Goal: Task Accomplishment & Management: Manage account settings

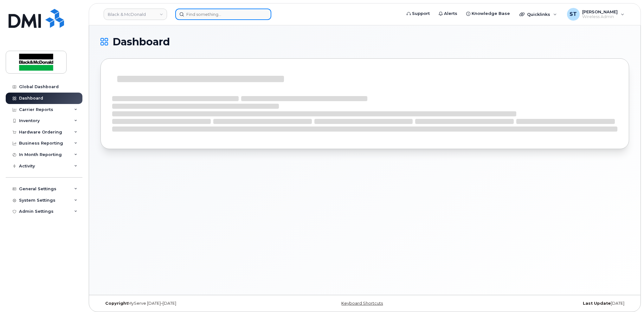
click at [193, 16] on input at bounding box center [223, 14] width 96 height 11
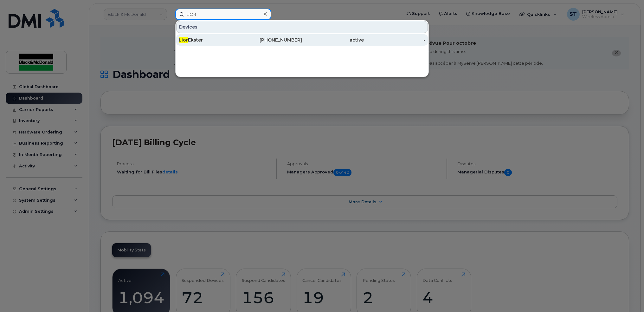
type input "LIOR"
click at [194, 36] on div "Lior Ekster" at bounding box center [210, 39] width 62 height 11
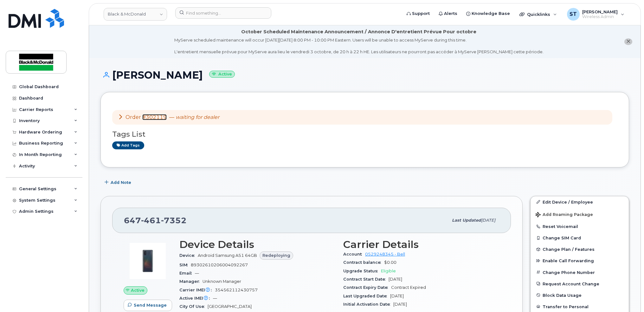
click at [157, 116] on link "#302119" at bounding box center [154, 117] width 24 height 6
click at [189, 15] on input at bounding box center [223, 12] width 96 height 11
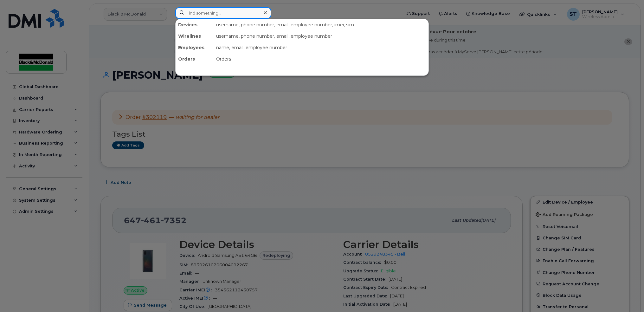
paste input "Cecilio"
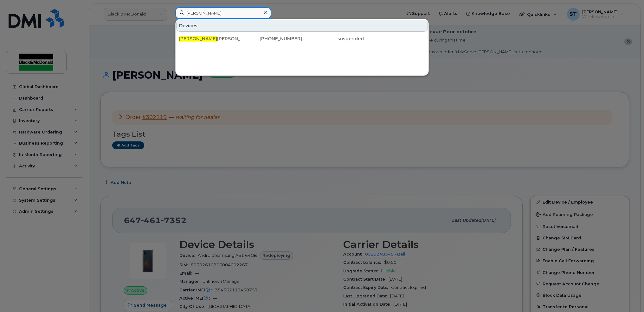
type input "Cecilio"
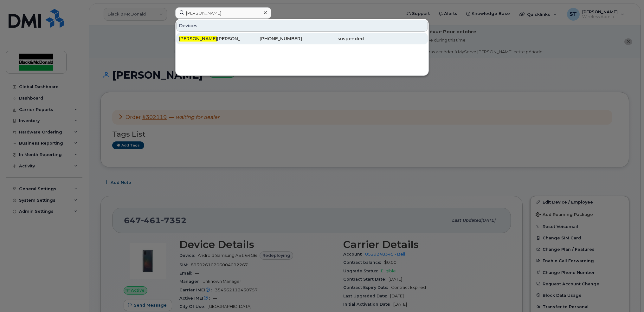
click at [200, 39] on div "Cecilio Iribarren Ipad" at bounding box center [210, 39] width 62 height 6
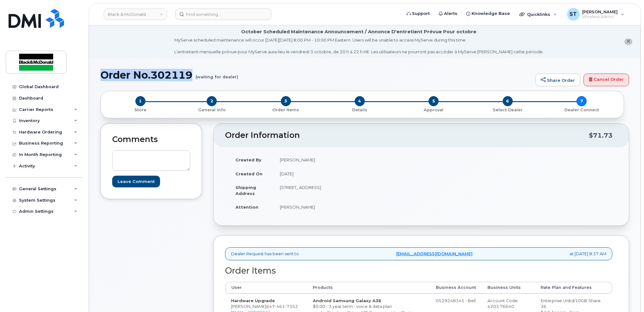
copy h1 "Order No.302119"
drag, startPoint x: 245, startPoint y: 76, endPoint x: 98, endPoint y: 75, distance: 147.1
click at [237, 20] on header "Black & McDonald Support Alerts Knowledge Base Quicklinks Suspend / Cancel Devi…" at bounding box center [365, 14] width 552 height 22
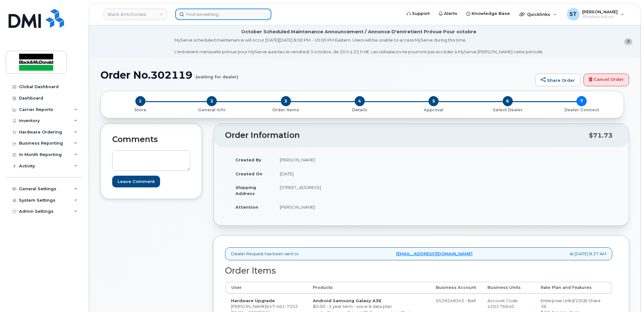
click at [236, 16] on input at bounding box center [223, 14] width 96 height 11
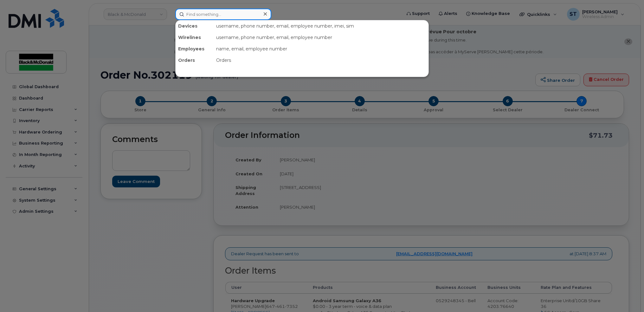
paste input "649940"
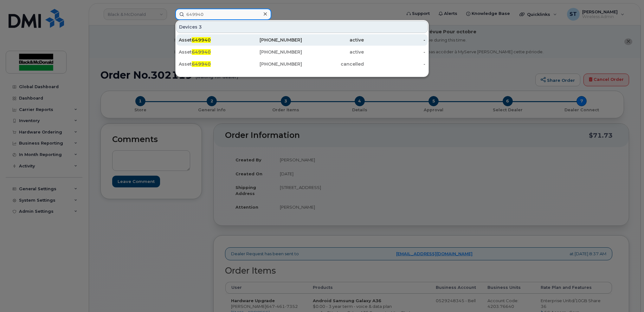
type input "649940"
click at [199, 40] on span "649940" at bounding box center [201, 40] width 19 height 6
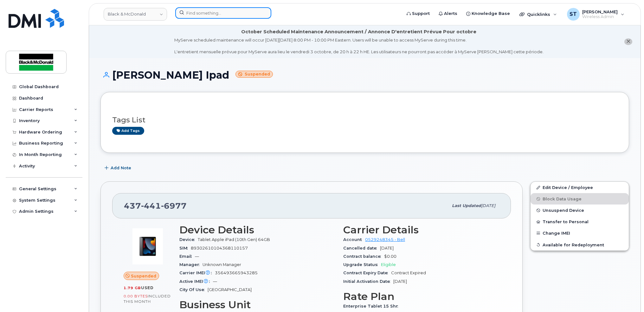
click at [230, 12] on input at bounding box center [223, 12] width 96 height 11
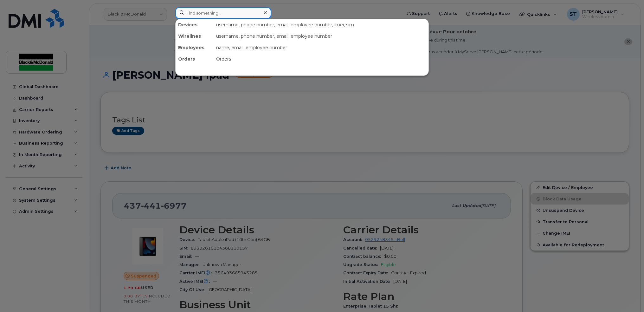
paste input "Cecilio"
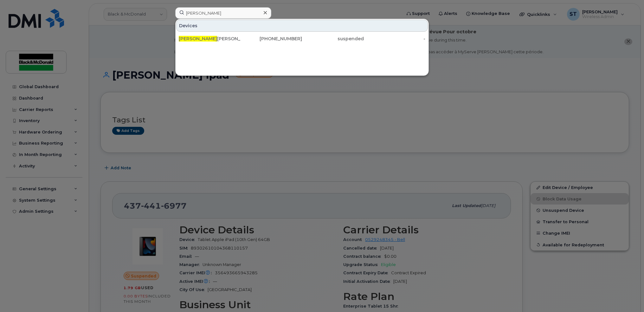
click at [341, 143] on div at bounding box center [322, 156] width 644 height 312
click at [240, 16] on input "Cecilio" at bounding box center [223, 12] width 96 height 11
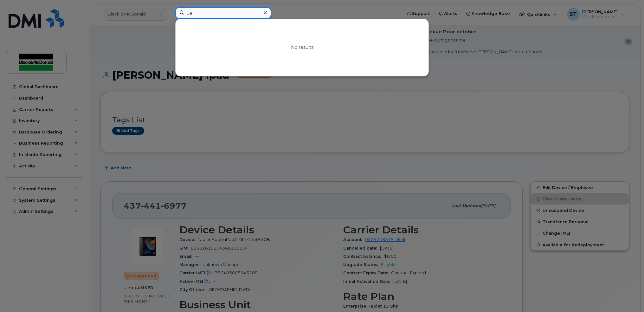
type input "C"
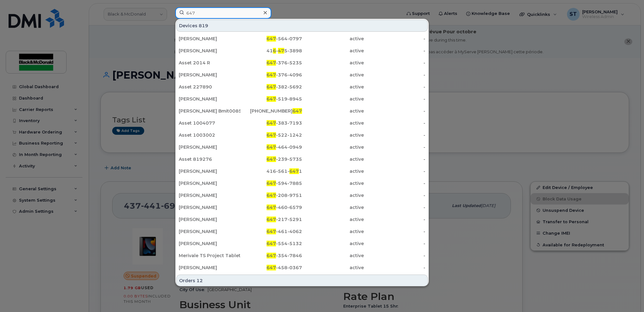
type input "647"
drag, startPoint x: 221, startPoint y: 16, endPoint x: 191, endPoint y: 13, distance: 30.5
click at [191, 13] on input "647" at bounding box center [223, 12] width 96 height 11
drag, startPoint x: 256, startPoint y: 11, endPoint x: 265, endPoint y: 11, distance: 8.9
click at [256, 11] on input "647" at bounding box center [223, 12] width 96 height 11
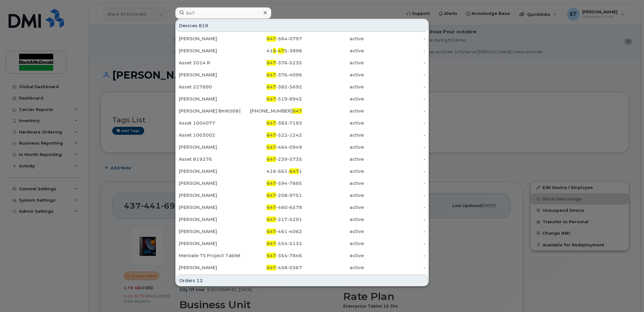
click at [264, 12] on icon at bounding box center [265, 12] width 3 height 5
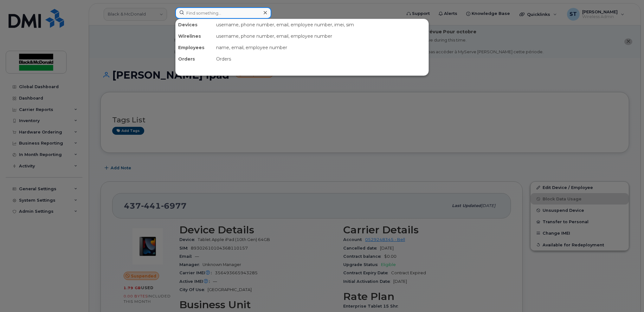
click at [231, 13] on input at bounding box center [223, 12] width 96 height 11
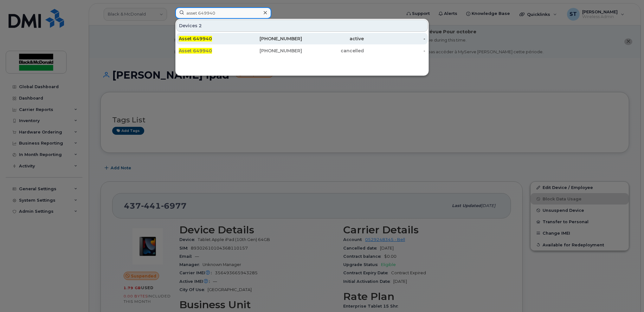
type input "asset 649940"
click at [230, 41] on div "Asset 649940" at bounding box center [210, 39] width 62 height 6
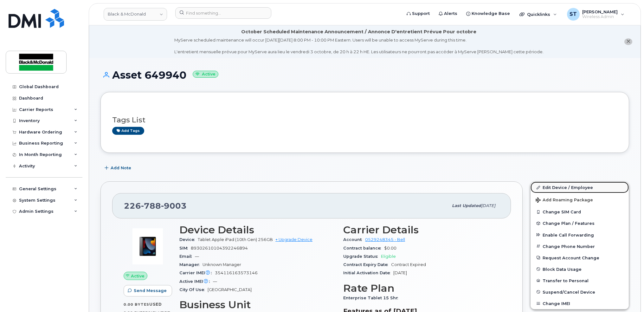
click at [547, 192] on link "Edit Device / Employee" at bounding box center [580, 187] width 98 height 11
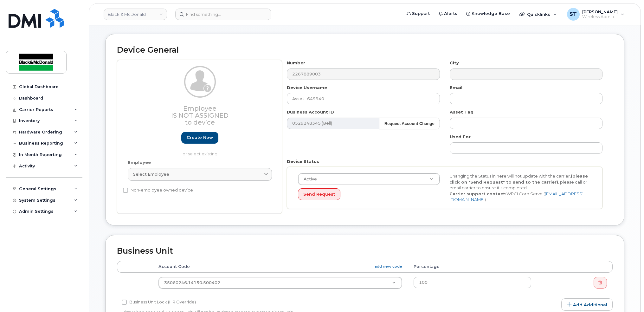
scroll to position [127, 0]
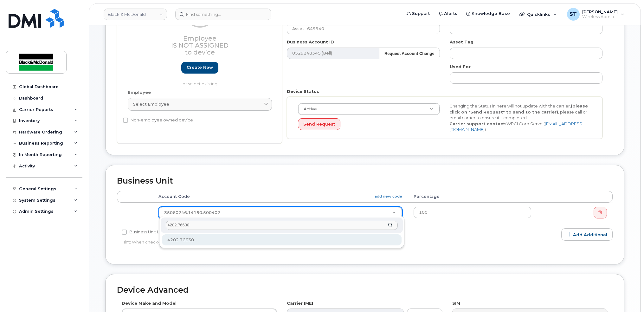
type input "4202.76630"
type input "81163"
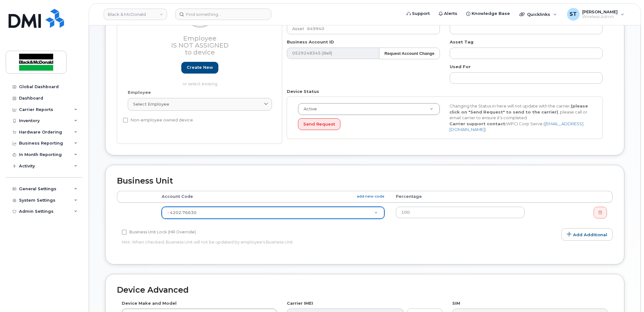
scroll to position [276, 0]
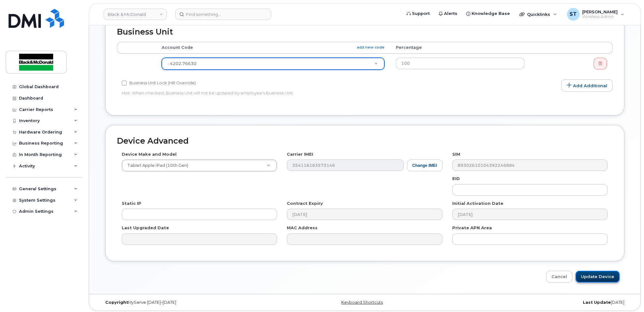
click at [596, 274] on input "Update Device" at bounding box center [598, 277] width 44 height 12
type input "Saving..."
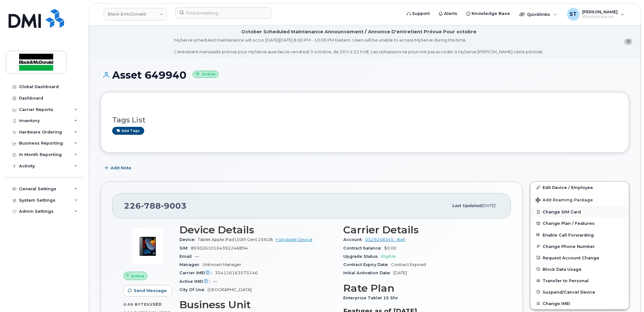
click at [564, 213] on button "Change SIM Card" at bounding box center [580, 211] width 98 height 11
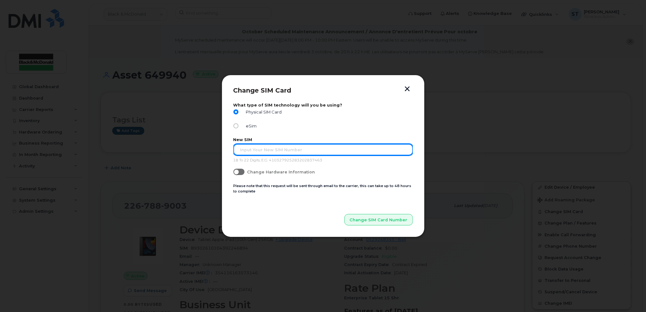
click at [305, 148] on input "text" at bounding box center [322, 149] width 179 height 11
type input "89302610207418140171"
click at [344, 214] on button "Change SIM Card Number" at bounding box center [378, 219] width 68 height 11
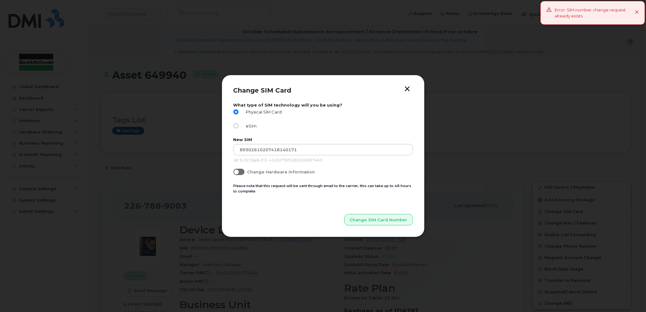
click at [412, 88] on button "button" at bounding box center [408, 89] width 10 height 7
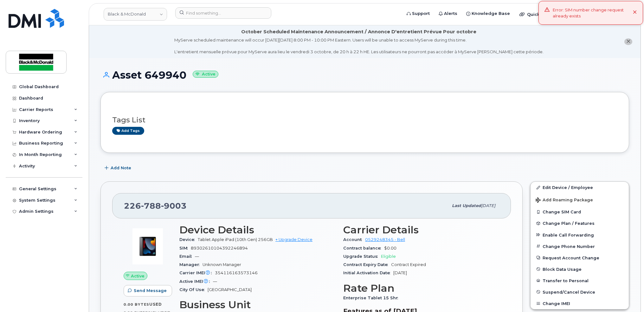
click at [435, 95] on div "Tags List Add tags" at bounding box center [365, 122] width 529 height 61
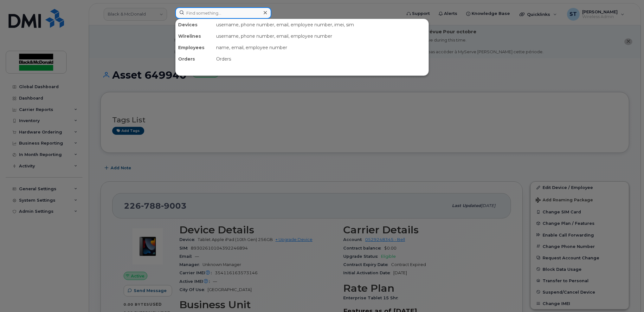
click at [240, 15] on input at bounding box center [223, 12] width 96 height 11
paste input "4164274162"
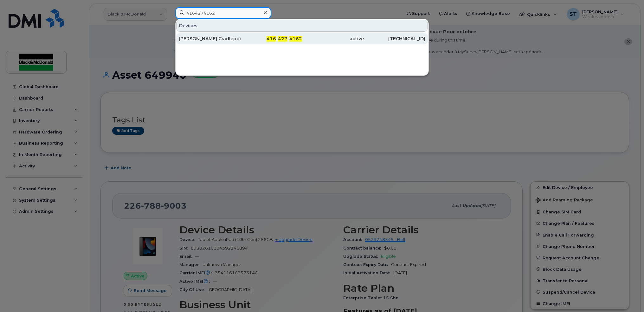
type input "4164274162"
click at [242, 40] on div "416 - 427 - 4162" at bounding box center [272, 39] width 62 height 6
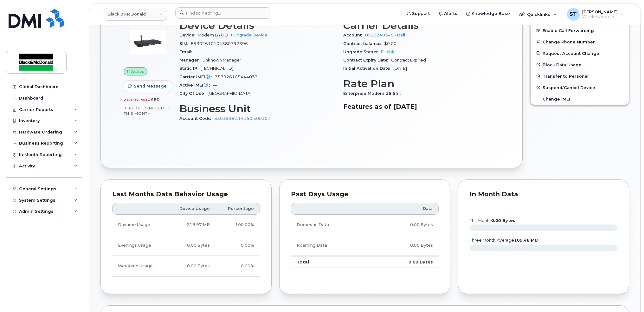
scroll to position [110, 0]
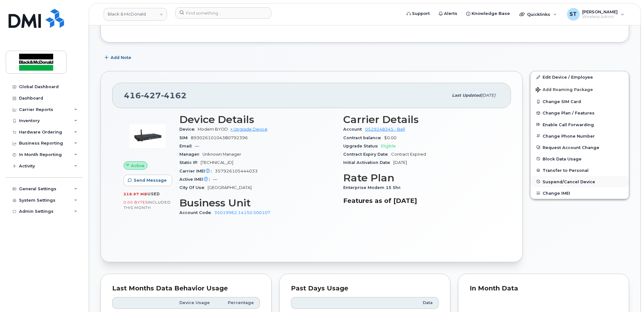
click at [548, 179] on span "Suspend/Cancel Device" at bounding box center [569, 181] width 53 height 5
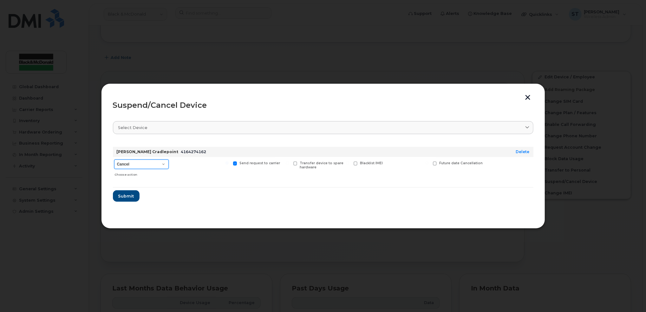
click at [137, 166] on select "Cancel Suspend - Extend Suspension Suspend - Reduced Rate Suspend - Full Rate S…" at bounding box center [141, 164] width 55 height 10
select select "[object Object]"
click at [114, 159] on select "Cancel Suspend - Extend Suspension Suspend - Reduced Rate Suspend - Full Rate S…" at bounding box center [141, 164] width 55 height 10
drag, startPoint x: 123, startPoint y: 198, endPoint x: 192, endPoint y: 218, distance: 71.6
click at [123, 198] on span "Submit" at bounding box center [126, 196] width 16 height 6
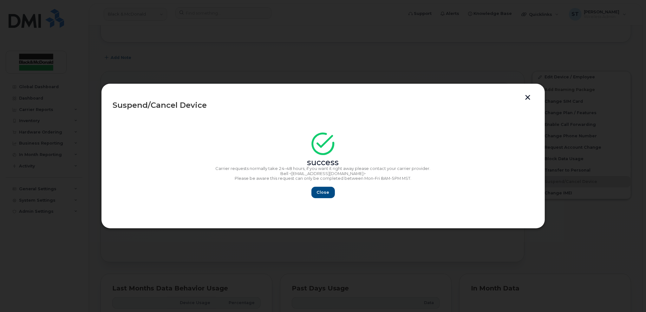
click at [528, 96] on button "button" at bounding box center [528, 98] width 10 height 7
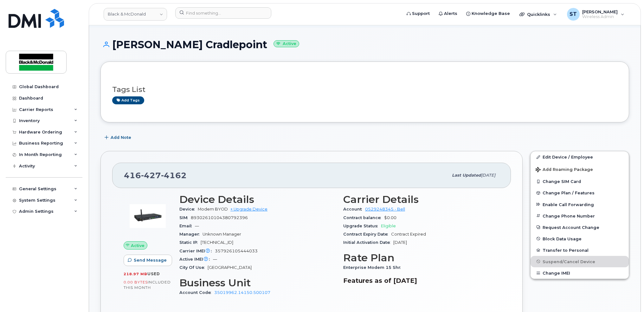
scroll to position [0, 0]
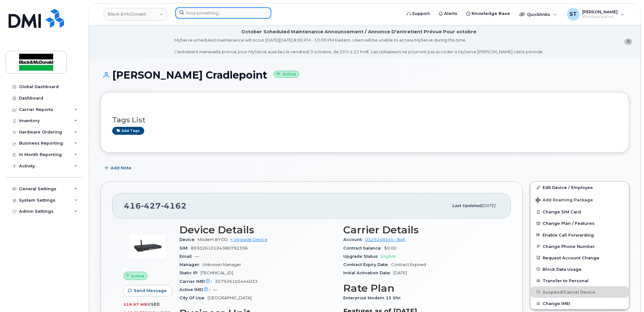
click at [197, 14] on input at bounding box center [223, 12] width 96 height 11
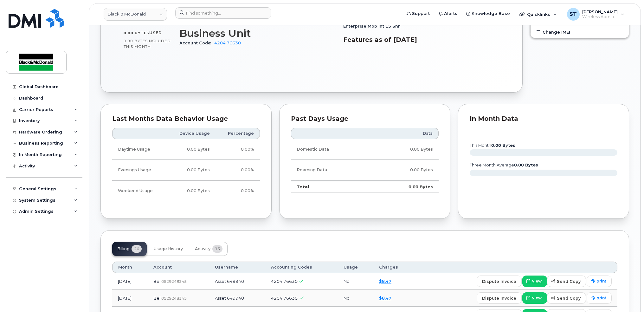
scroll to position [380, 0]
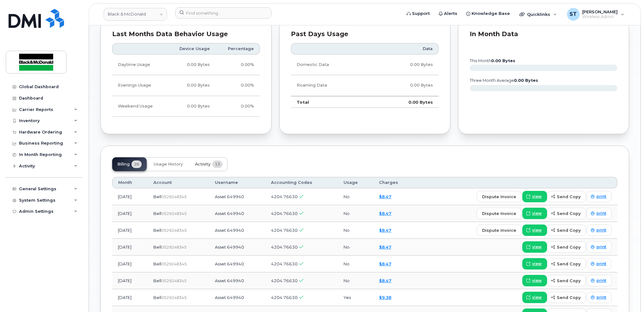
click at [204, 162] on span "Activity" at bounding box center [203, 164] width 16 height 5
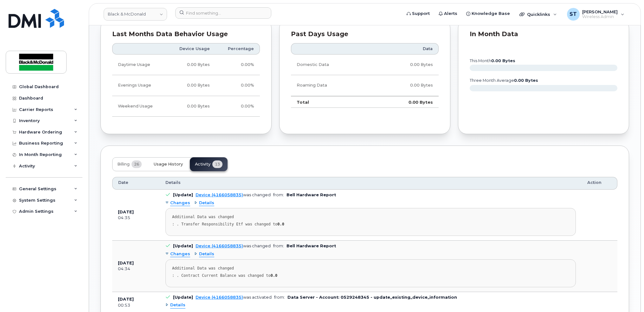
click at [164, 162] on span "Usage History" at bounding box center [168, 164] width 29 height 5
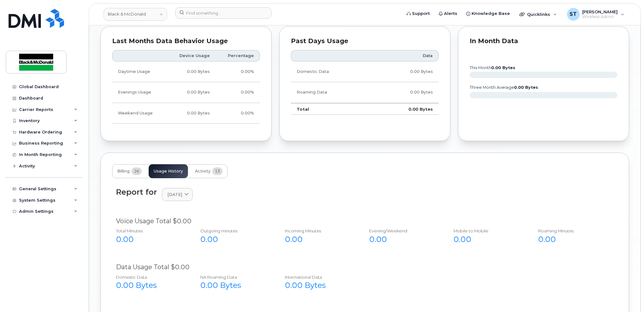
scroll to position [127, 0]
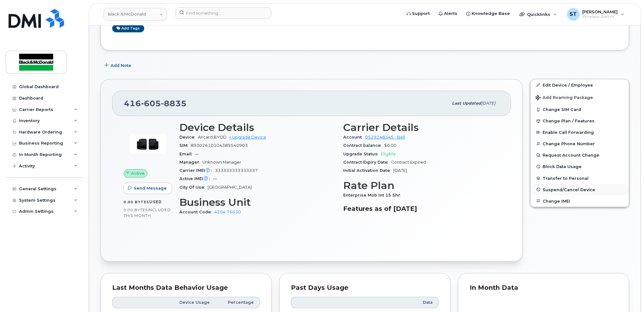
click at [572, 188] on span "Suspend/Cancel Device" at bounding box center [569, 189] width 53 height 5
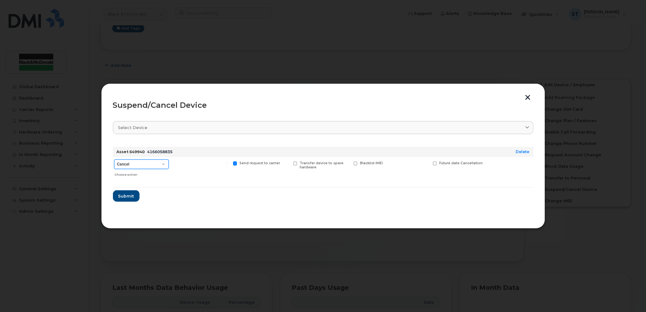
click at [148, 163] on select "Cancel Suspend - Extend Suspension Suspend - Reduced Rate Suspend - Full Rate S…" at bounding box center [141, 164] width 55 height 10
click at [114, 159] on select "Cancel Suspend - Extend Suspension Suspend - Reduced Rate Suspend - Full Rate S…" at bounding box center [141, 164] width 55 height 10
click at [120, 186] on form "Asset 649940 4166058835 Delete Cancel Suspend - Extend Suspension Suspend - Red…" at bounding box center [323, 172] width 420 height 60
click at [134, 197] on button "Submit" at bounding box center [126, 195] width 26 height 11
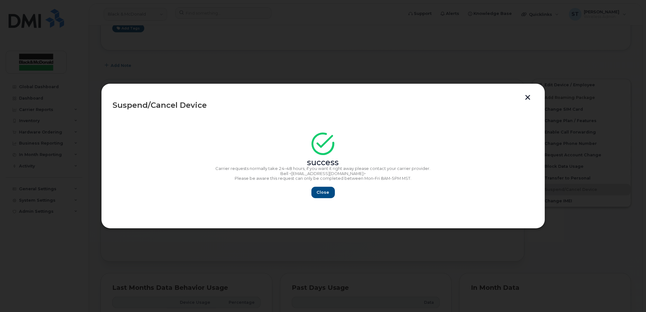
click at [527, 97] on button "button" at bounding box center [528, 98] width 10 height 7
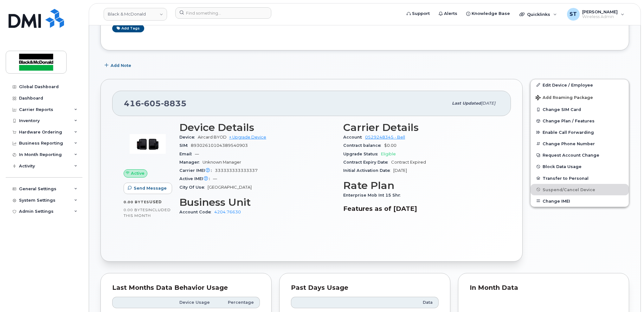
drag, startPoint x: 509, startPoint y: 226, endPoint x: 431, endPoint y: 213, distance: 79.2
click at [509, 226] on div "Active Send Message 0.00 Bytes  used 0.00 Bytes  included this month Device Det…" at bounding box center [311, 183] width 399 height 134
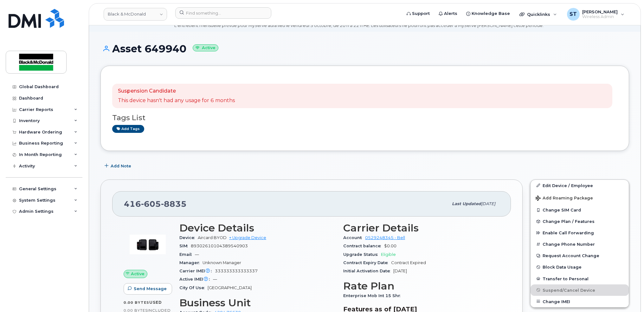
scroll to position [0, 0]
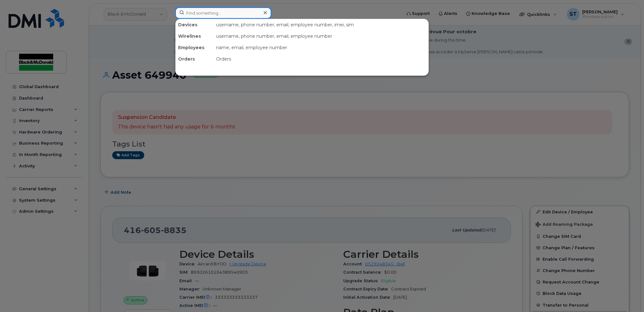
click at [199, 12] on input at bounding box center [223, 12] width 96 height 11
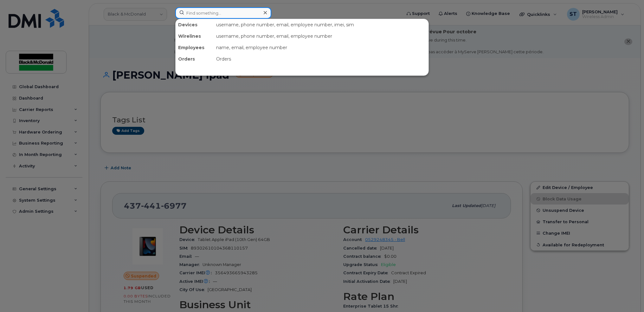
click at [204, 13] on input at bounding box center [223, 12] width 96 height 11
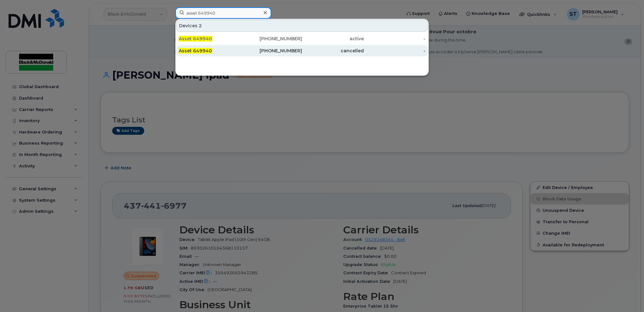
type input "asset 649940"
click at [230, 52] on div "Asset 649940" at bounding box center [210, 51] width 62 height 6
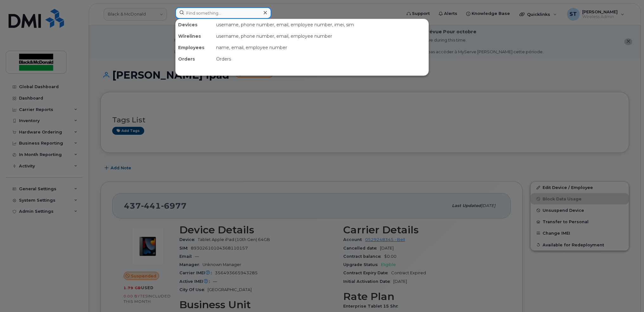
click at [205, 14] on input at bounding box center [223, 12] width 96 height 11
paste input "2267889003"
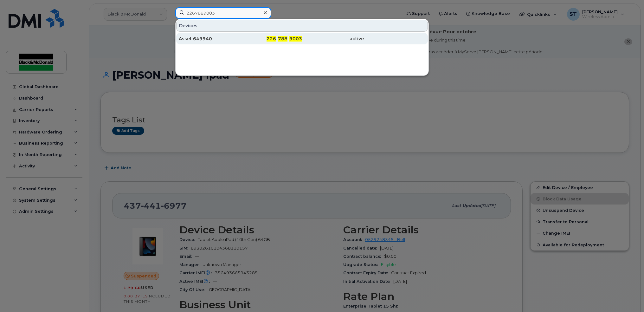
type input "2267889003"
click at [199, 41] on div "Asset 649940" at bounding box center [210, 39] width 62 height 6
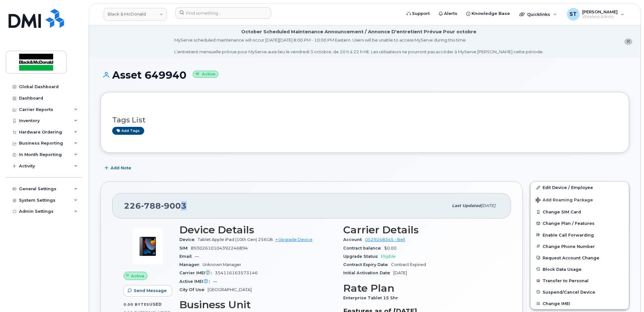
drag, startPoint x: 195, startPoint y: 208, endPoint x: 180, endPoint y: 209, distance: 14.3
click at [180, 209] on div "226 788 9003" at bounding box center [286, 205] width 324 height 13
drag, startPoint x: 180, startPoint y: 209, endPoint x: 197, endPoint y: 206, distance: 17.0
click at [197, 206] on div "226 788 9003" at bounding box center [286, 205] width 324 height 13
copy span "226 788 9003"
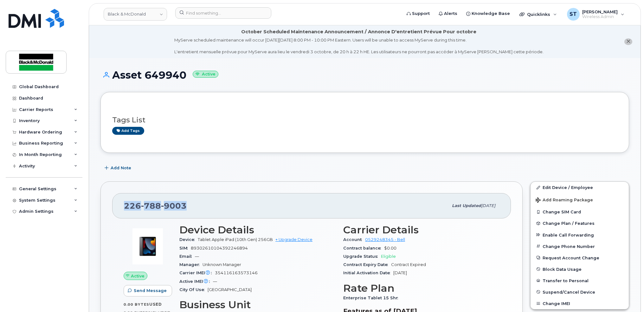
drag, startPoint x: 197, startPoint y: 206, endPoint x: 123, endPoint y: 208, distance: 74.2
click at [123, 208] on div "226 788 9003 Last updated Oct 02, 2025" at bounding box center [311, 205] width 399 height 25
copy span "226 788 9003"
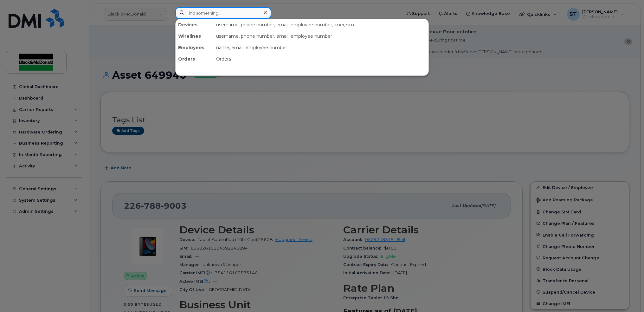
click at [219, 14] on input at bounding box center [223, 12] width 96 height 11
paste input "Asset 861462"
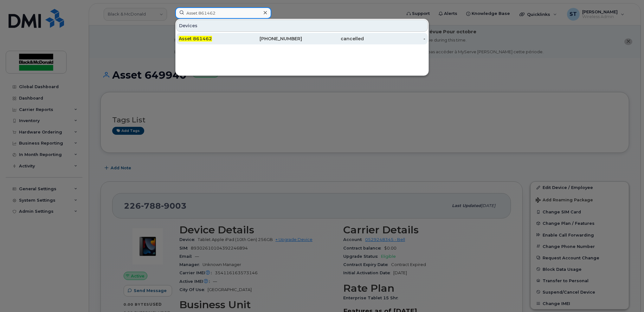
type input "Asset 861462"
click at [204, 37] on span "Asset 861462" at bounding box center [195, 39] width 33 height 6
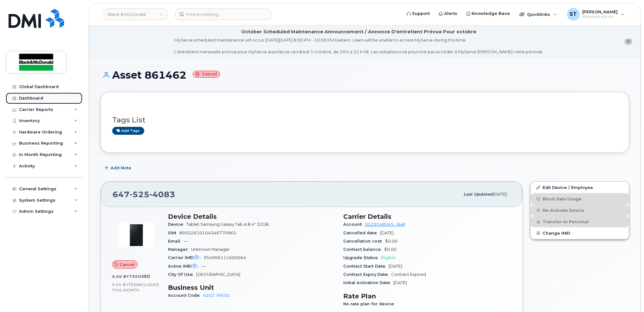
click at [36, 99] on div "Dashboard" at bounding box center [31, 98] width 24 height 5
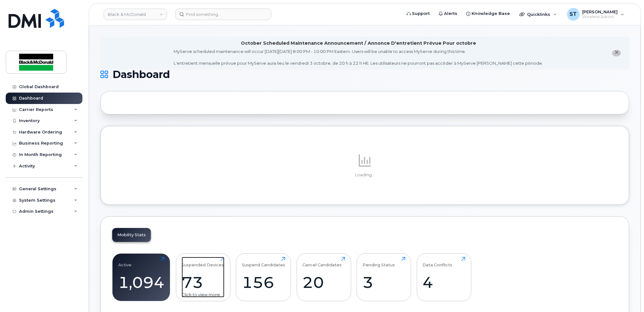
click at [216, 281] on div "Suspended Devices 73 Click to view more" at bounding box center [203, 277] width 43 height 41
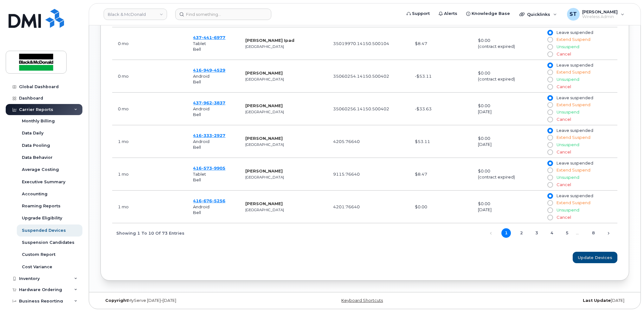
scroll to position [424, 0]
click at [554, 233] on link "4" at bounding box center [552, 233] width 10 height 10
click at [565, 231] on link "5" at bounding box center [567, 233] width 10 height 10
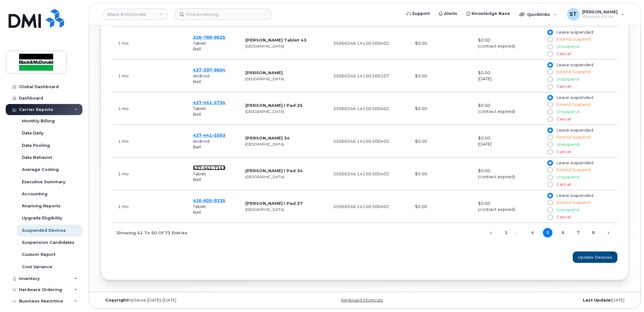
click at [204, 167] on span "441" at bounding box center [207, 167] width 10 height 5
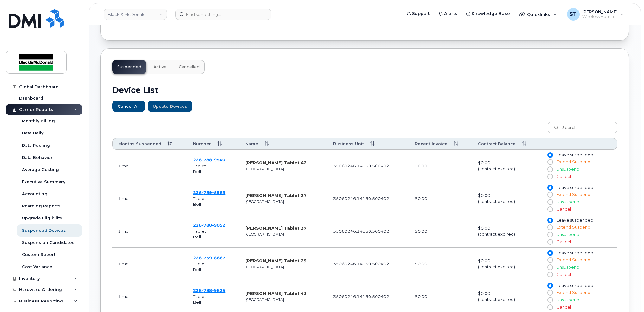
scroll to position [0, 0]
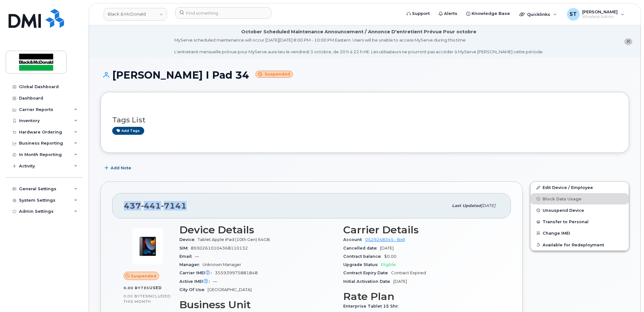
drag, startPoint x: 168, startPoint y: 206, endPoint x: 122, endPoint y: 203, distance: 46.7
click at [122, 203] on div "[PHONE_NUMBER] Last updated [DATE]" at bounding box center [311, 205] width 399 height 25
drag, startPoint x: 122, startPoint y: 203, endPoint x: 128, endPoint y: 202, distance: 6.7
drag, startPoint x: 128, startPoint y: 202, endPoint x: 541, endPoint y: 210, distance: 412.5
click at [541, 210] on button "Unsuspend Device" at bounding box center [580, 209] width 98 height 11
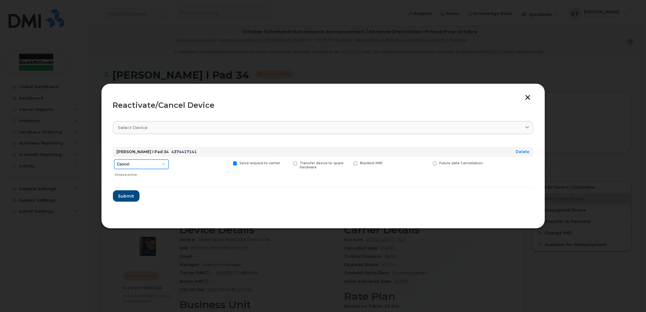
click at [146, 163] on select "Cancel Suspend - Extend Suspension Reactivate" at bounding box center [141, 164] width 55 height 10
select select "[object Object]"
click at [114, 159] on select "Cancel Suspend - Extend Suspension Reactivate" at bounding box center [141, 164] width 55 height 10
click at [130, 198] on span "Submit" at bounding box center [126, 196] width 16 height 6
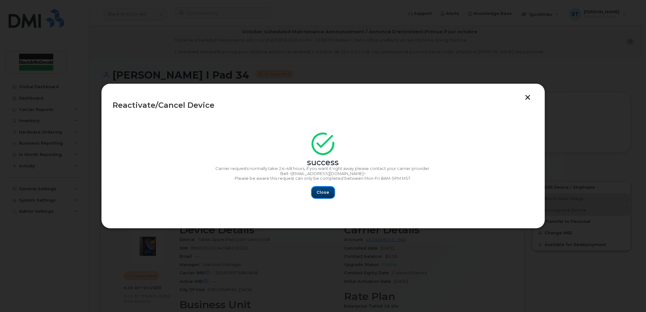
click at [332, 192] on button "Close" at bounding box center [323, 192] width 23 height 11
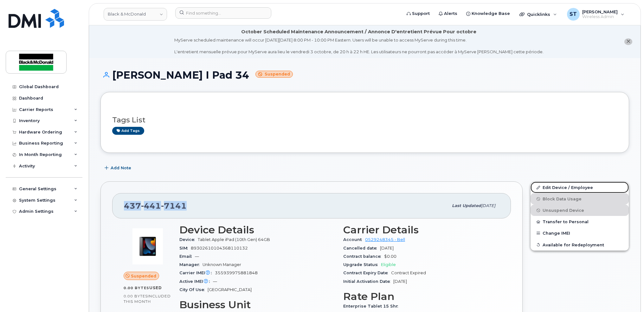
click at [556, 185] on link "Edit Device / Employee" at bounding box center [580, 187] width 98 height 11
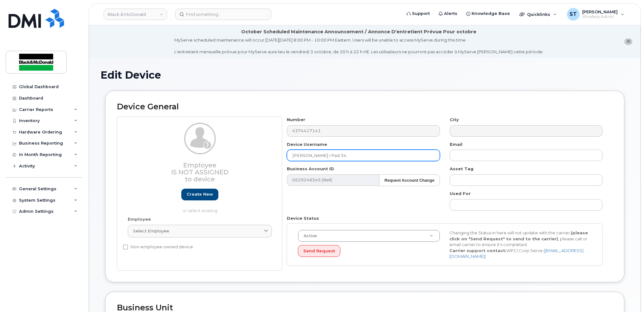
drag, startPoint x: 348, startPoint y: 153, endPoint x: 259, endPoint y: 153, distance: 89.4
click at [259, 153] on div "Employee Is not assigned to device Create new or select existing Employee Selec…" at bounding box center [365, 194] width 496 height 154
paste input "Asset 861462"
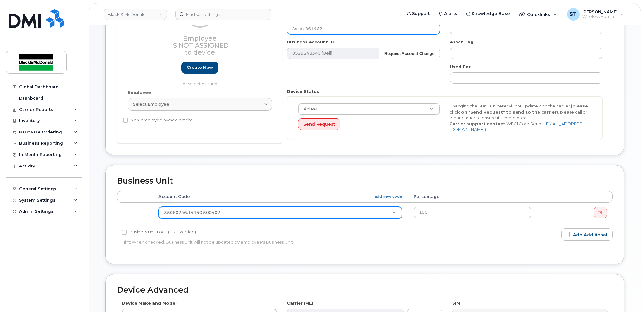
type input "Asset 861462"
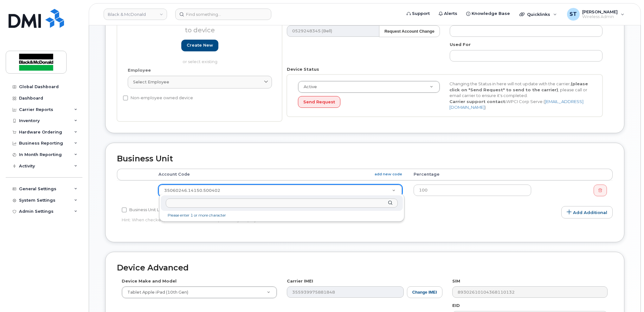
scroll to position [169, 0]
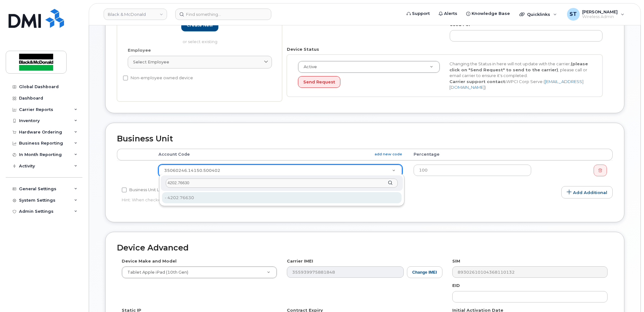
type input "4202.76630"
type input "81163"
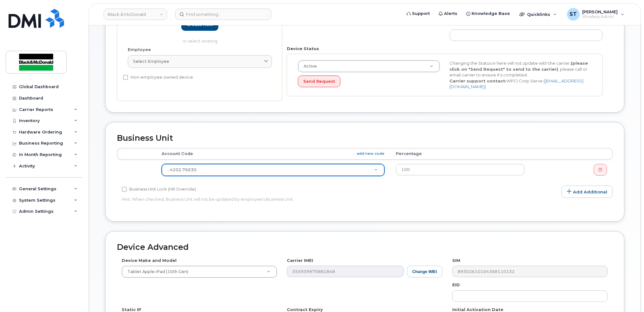
scroll to position [276, 0]
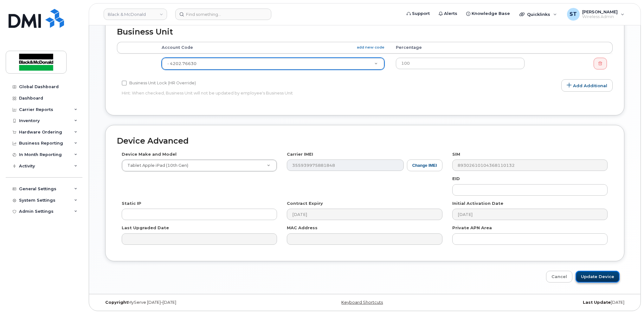
click at [598, 277] on input "Update Device" at bounding box center [598, 277] width 44 height 12
type input "Saving..."
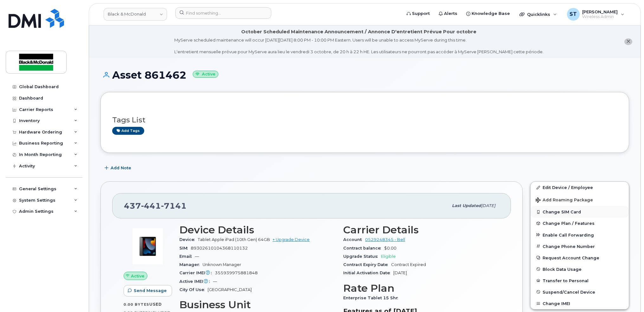
click at [559, 211] on button "Change SIM Card" at bounding box center [580, 211] width 98 height 11
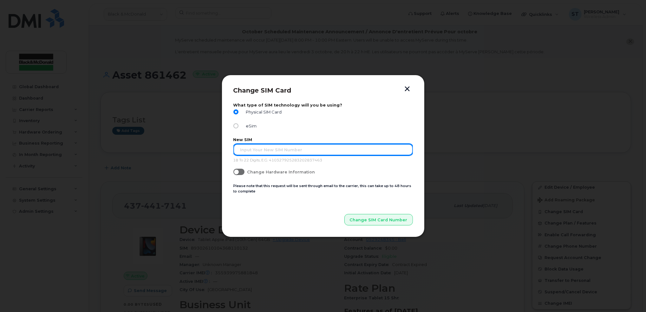
click at [238, 150] on input "text" at bounding box center [322, 149] width 179 height 11
type input "89302610207418140148"
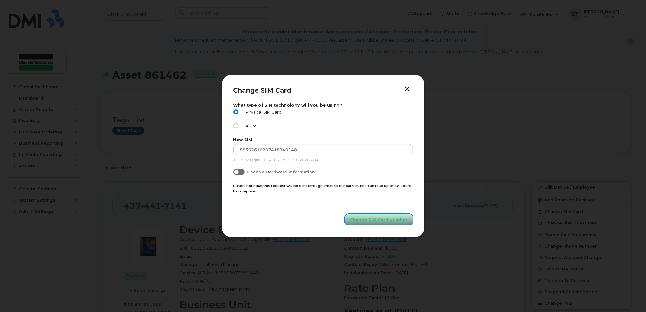
click at [369, 216] on button "Change SIM Card Number" at bounding box center [379, 219] width 68 height 11
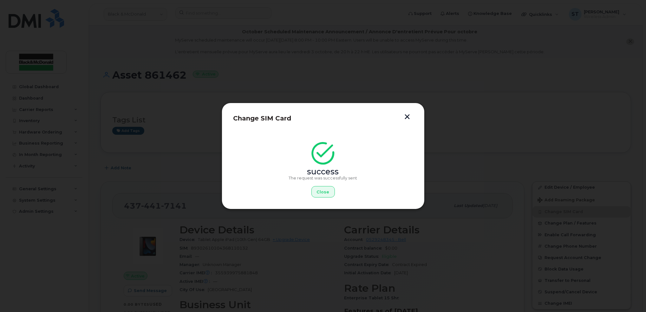
click at [407, 116] on button "button" at bounding box center [408, 117] width 10 height 7
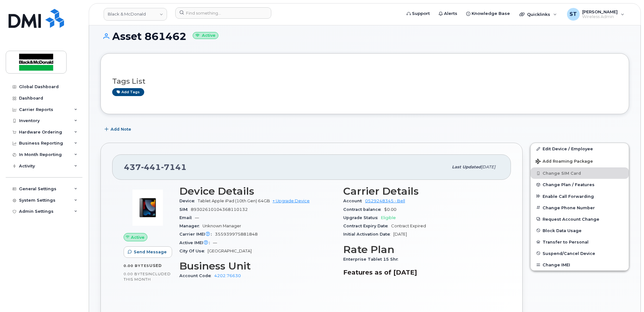
scroll to position [84, 0]
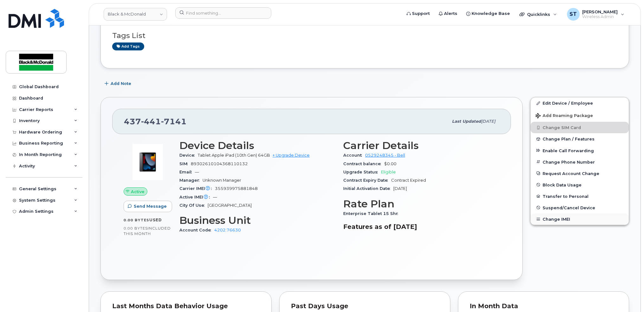
click at [561, 219] on button "Change IMEI" at bounding box center [580, 218] width 98 height 11
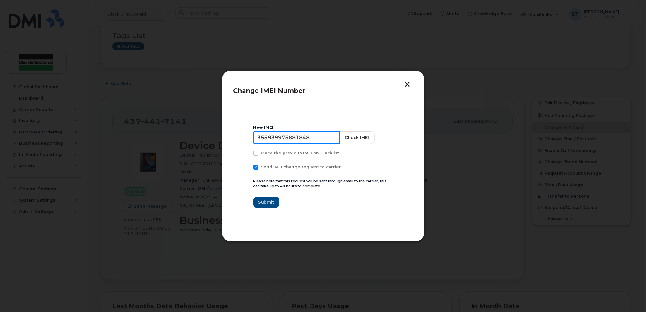
drag, startPoint x: 328, startPoint y: 138, endPoint x: 207, endPoint y: 133, distance: 120.9
click at [207, 133] on div "Change IMEI Number New IMEI 355939975881848 Check IMEI Place the previous IMEI …" at bounding box center [323, 156] width 646 height 312
paste input "354906111660064"
type input "354906111660064"
click at [263, 202] on span "Submit" at bounding box center [266, 202] width 16 height 6
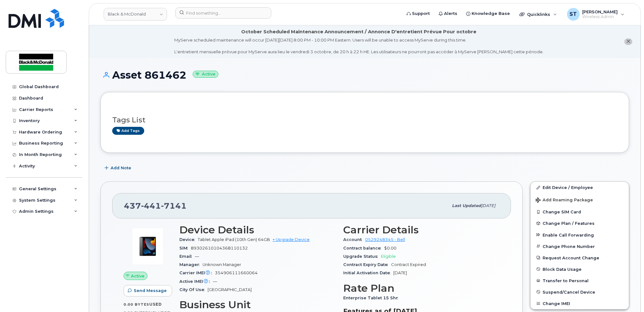
drag, startPoint x: 240, startPoint y: 235, endPoint x: 151, endPoint y: 334, distance: 133.1
drag, startPoint x: 151, startPoint y: 334, endPoint x: 423, endPoint y: 154, distance: 325.9
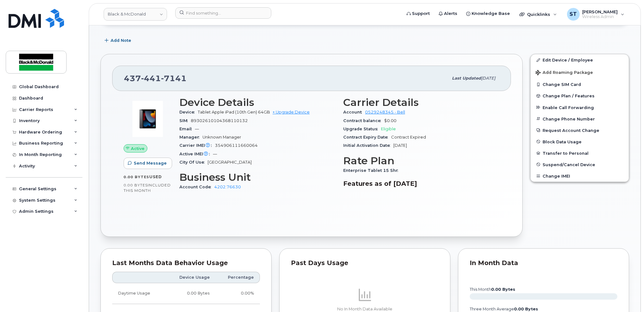
scroll to position [127, 0]
click at [301, 113] on link "+ Upgrade Device" at bounding box center [291, 112] width 37 height 5
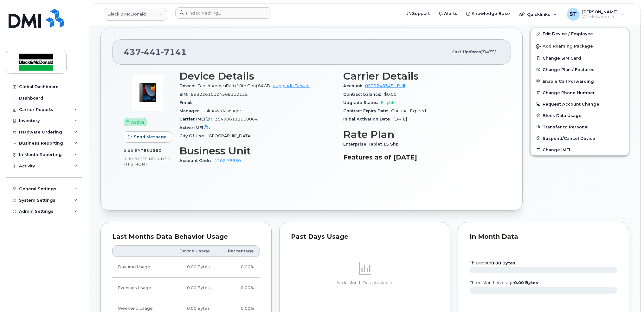
scroll to position [42, 0]
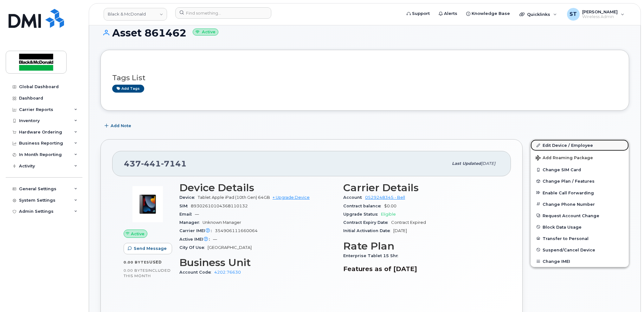
click at [562, 143] on link "Edit Device / Employee" at bounding box center [580, 144] width 98 height 11
click at [571, 144] on link "Edit Device / Employee" at bounding box center [580, 144] width 98 height 11
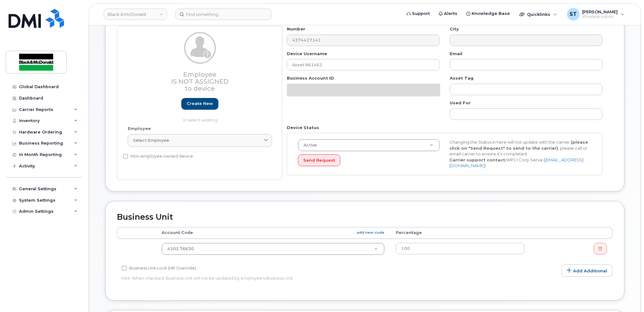
scroll to position [201, 0]
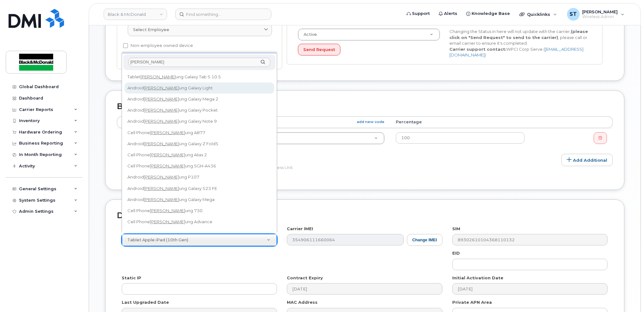
type input "sams"
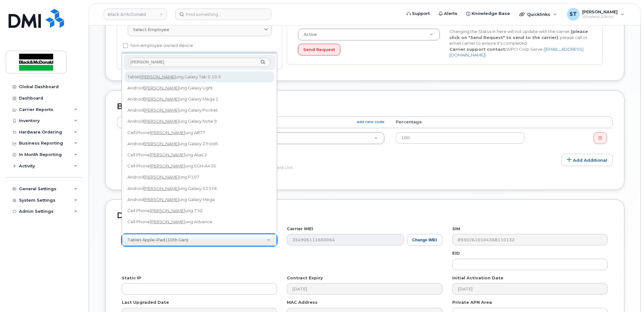
select select "204"
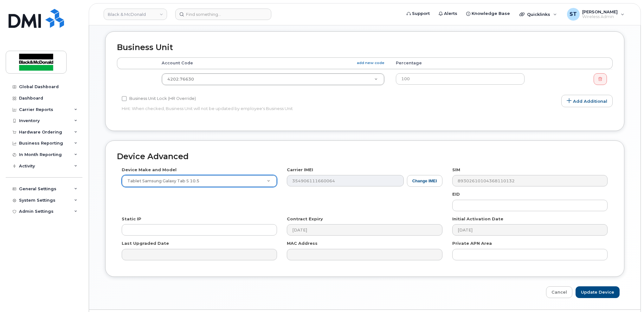
scroll to position [276, 0]
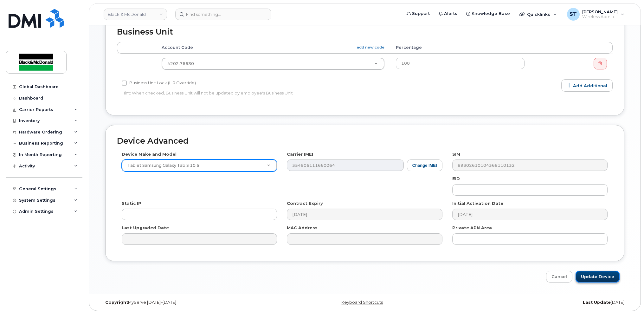
click at [595, 274] on input "Update Device" at bounding box center [598, 277] width 44 height 12
type input "Saving..."
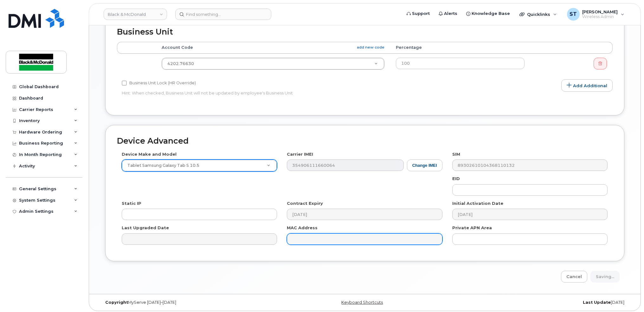
scroll to position [0, 0]
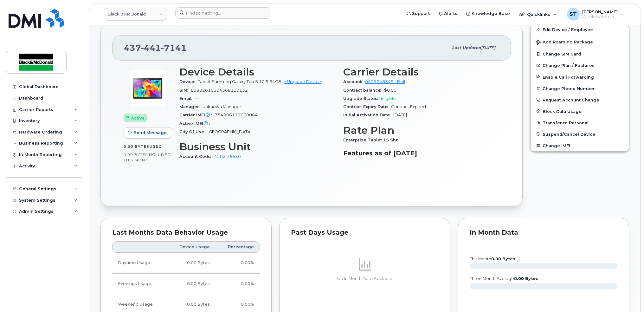
scroll to position [296, 0]
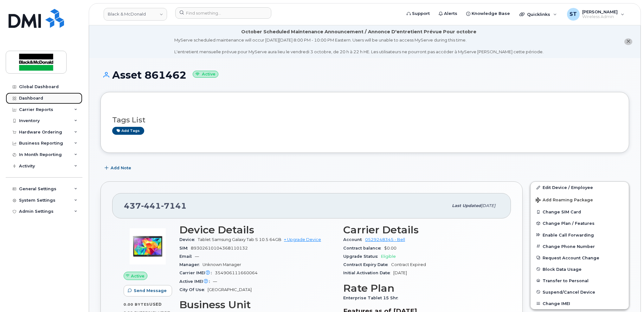
click at [41, 96] on div "Dashboard" at bounding box center [31, 98] width 24 height 5
